Goal: Task Accomplishment & Management: Use online tool/utility

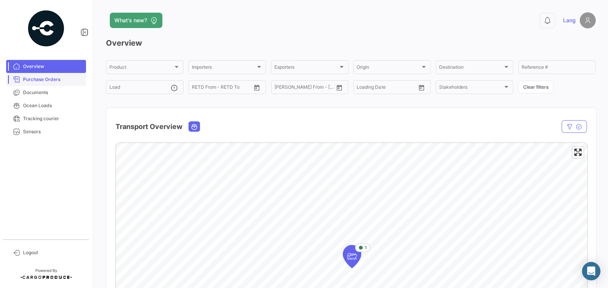
click at [48, 78] on span "Purchase Orders" at bounding box center [53, 79] width 60 height 7
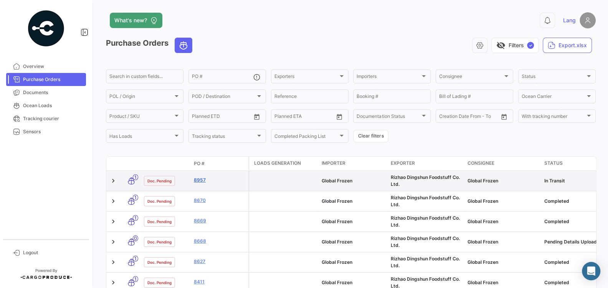
click at [203, 182] on link "8957" at bounding box center [219, 180] width 51 height 7
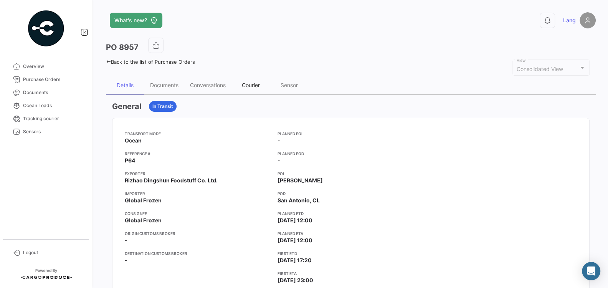
click at [249, 89] on div "Courier" at bounding box center [251, 85] width 38 height 18
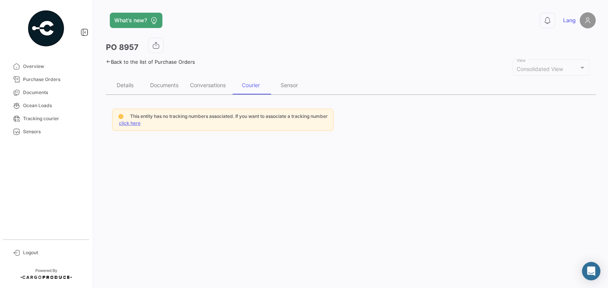
click at [132, 124] on link "click here" at bounding box center [130, 123] width 22 height 6
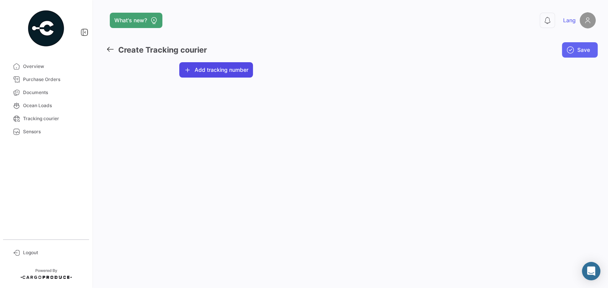
click at [225, 70] on button "Add tracking number" at bounding box center [216, 69] width 74 height 15
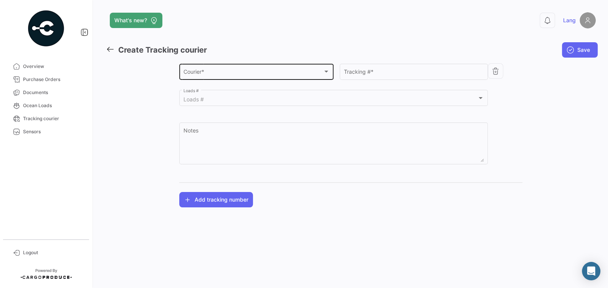
click at [222, 72] on div "Courier *" at bounding box center [253, 73] width 139 height 7
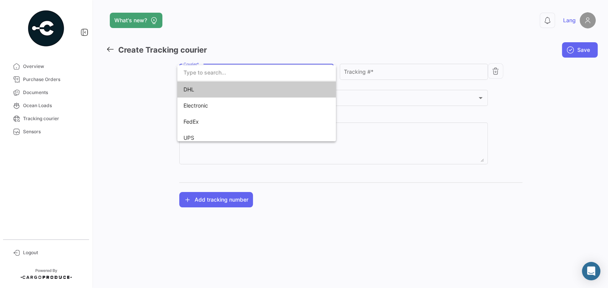
click at [207, 90] on span "DHL" at bounding box center [238, 89] width 108 height 16
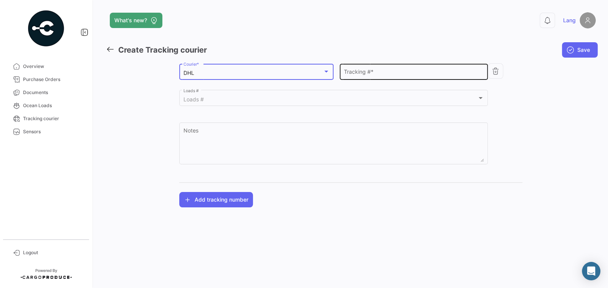
click at [386, 74] on input "Tracking # *" at bounding box center [414, 73] width 140 height 7
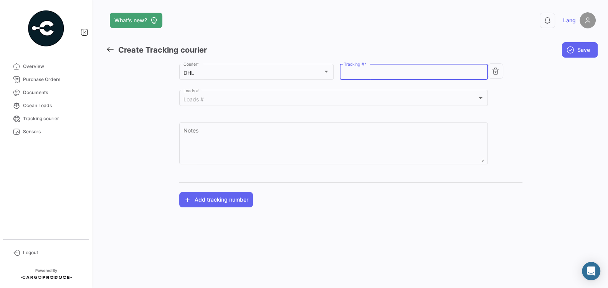
paste input "76 7508 7011"
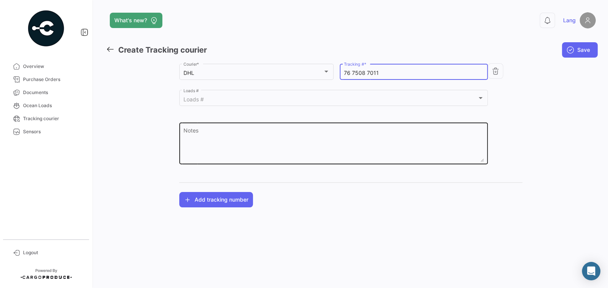
type input "76 7508 7011"
click at [276, 138] on textarea "Notes" at bounding box center [334, 145] width 301 height 34
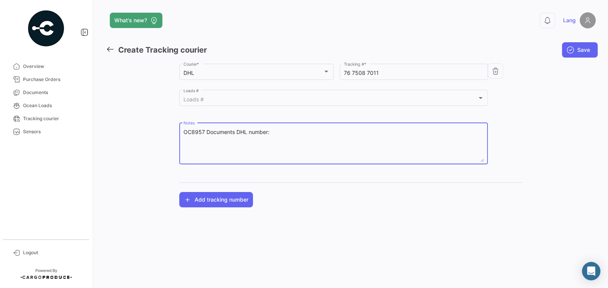
paste textarea "76 7508 7011"
type textarea "OC8957 Documents DHL number:76 7508 7011"
click at [412, 179] on div "DHL Courier * 76 7508 7011 Tracking # * Loads # Loads # OC8957 Documents DHL nu…" at bounding box center [350, 134] width 343 height 145
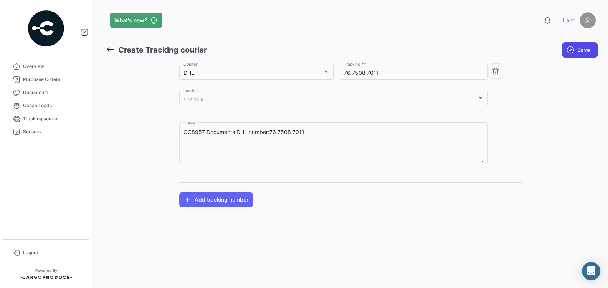
click at [576, 52] on button "Save" at bounding box center [580, 49] width 36 height 15
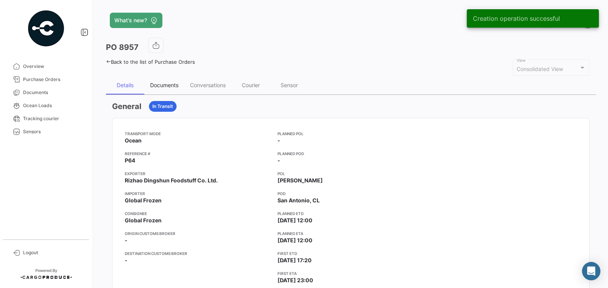
click at [170, 86] on div "Documents" at bounding box center [164, 85] width 28 height 7
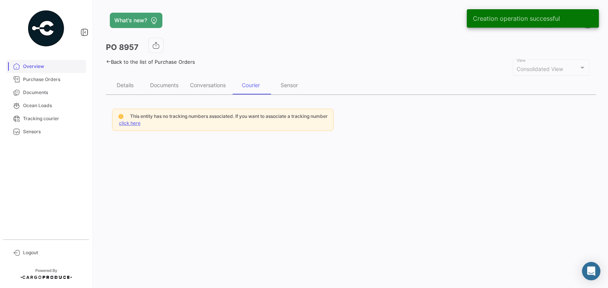
click at [38, 68] on span "Overview" at bounding box center [53, 66] width 60 height 7
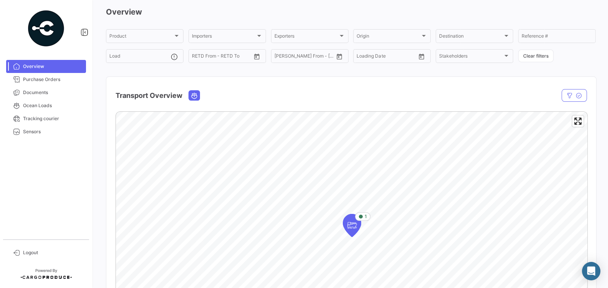
scroll to position [5, 0]
